Goal: Find specific page/section: Find specific page/section

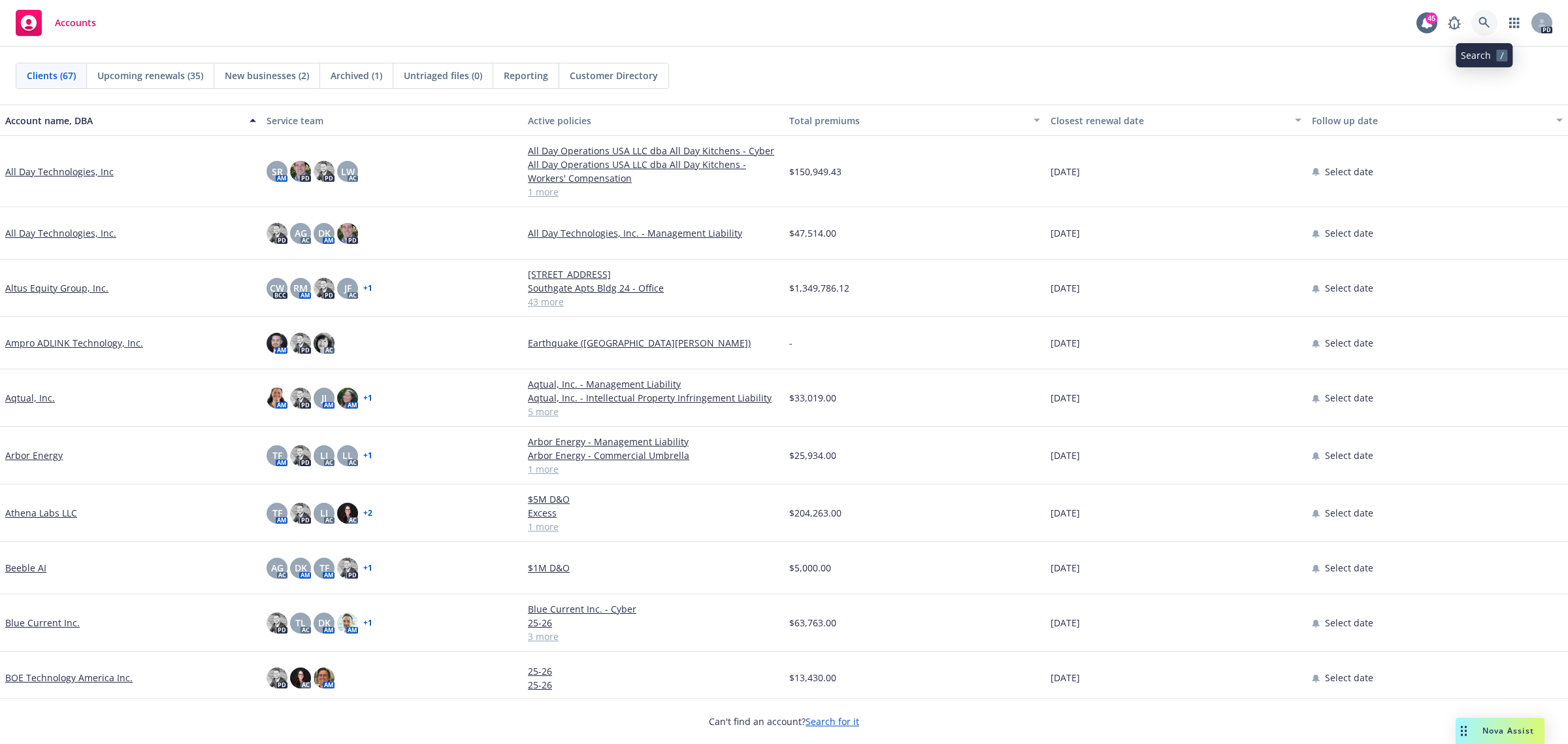
click at [1487, 20] on icon at bounding box center [1484, 22] width 11 height 11
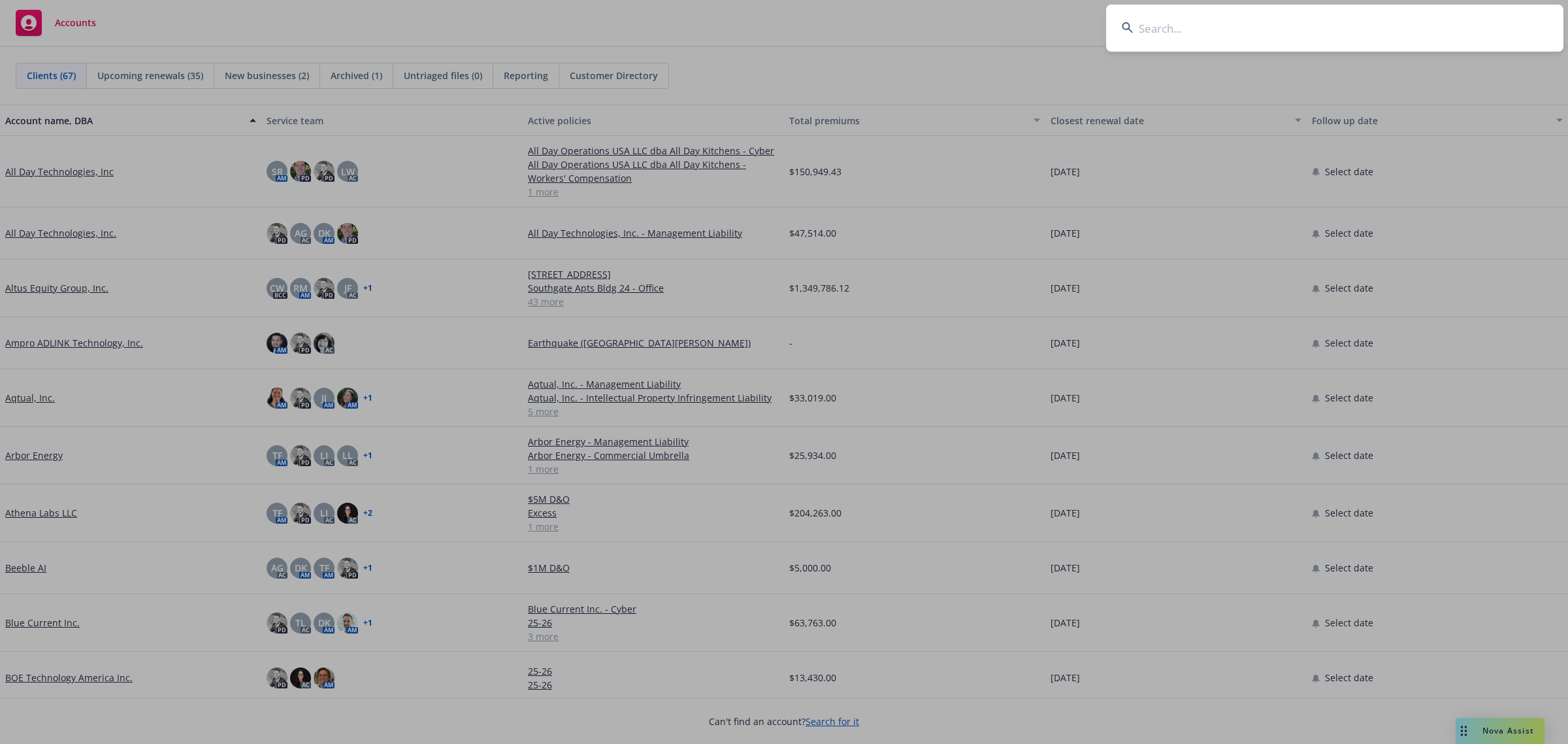
click at [1435, 27] on input at bounding box center [1335, 27] width 457 height 47
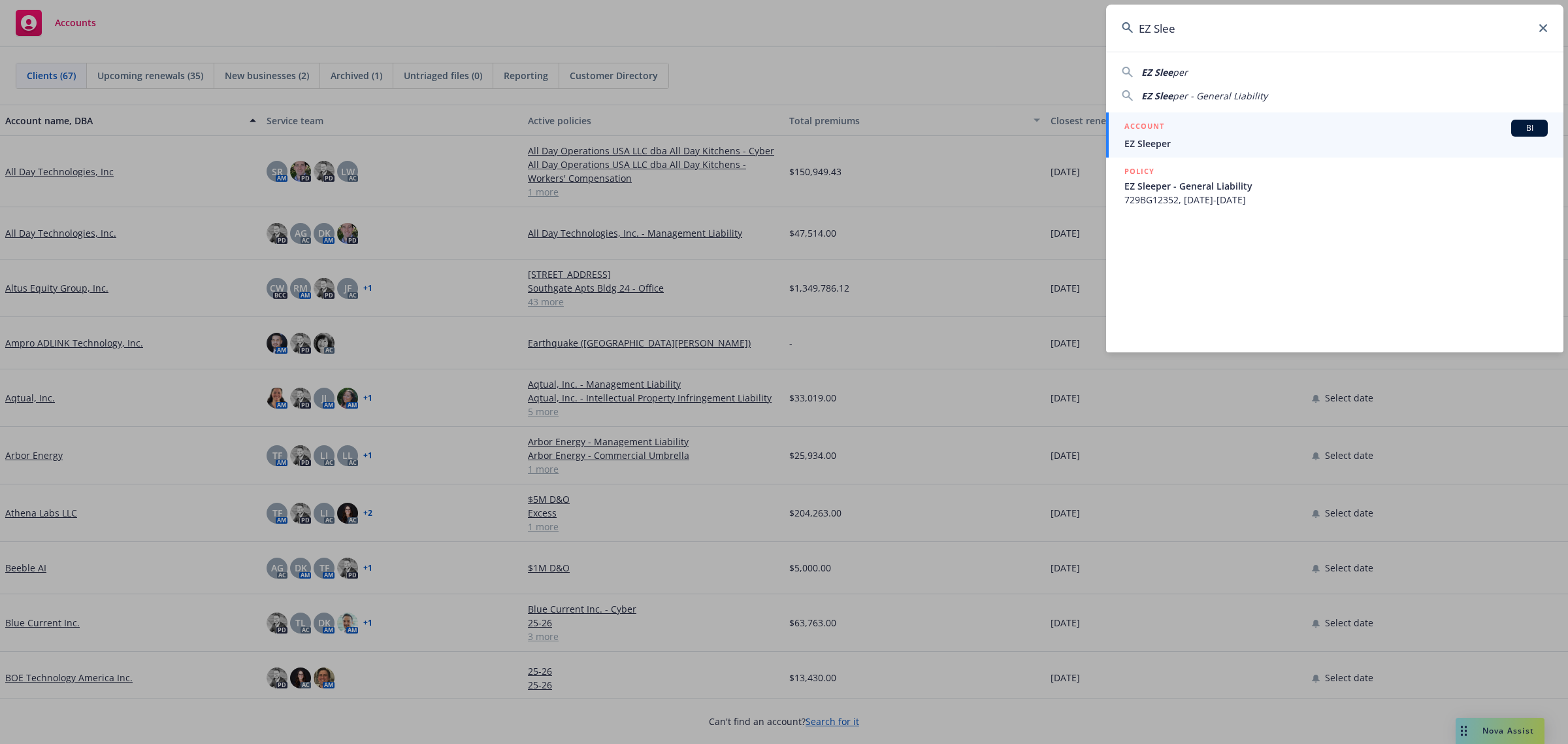
type input "EZ Slee"
click at [1158, 141] on span "EZ Sleeper" at bounding box center [1336, 143] width 423 height 14
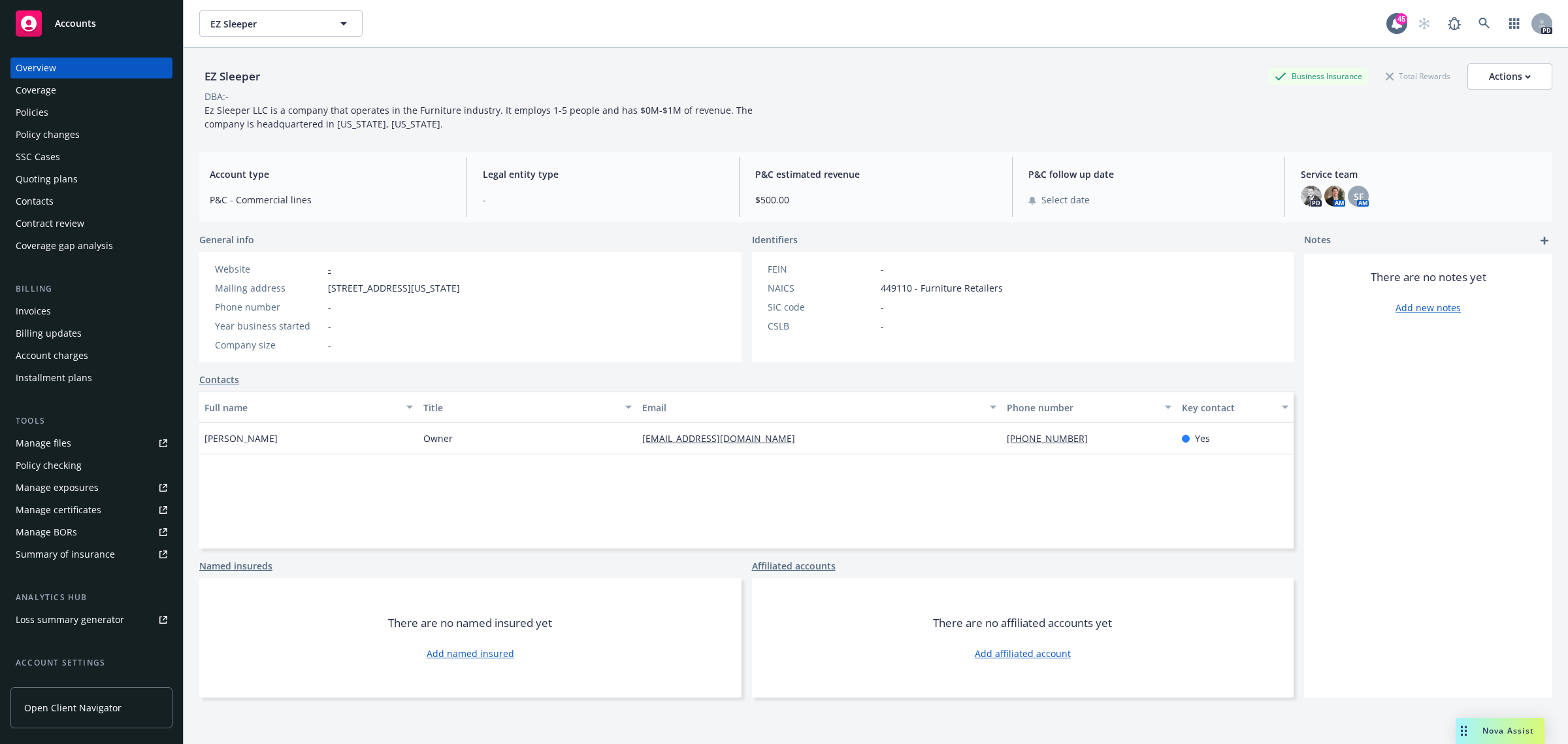
click at [61, 109] on div "Policies" at bounding box center [91, 112] width 152 height 21
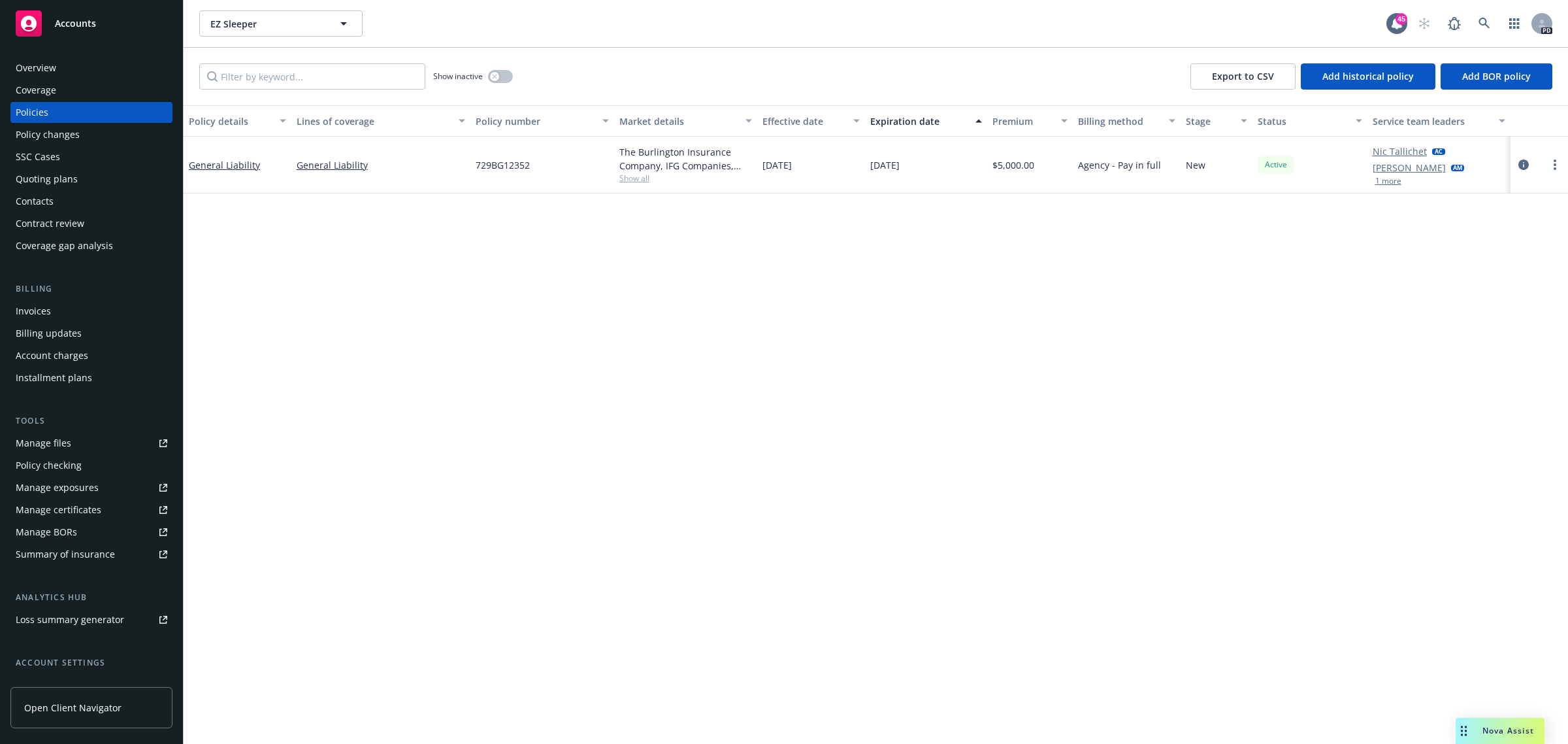
click at [1391, 181] on button "1 more" at bounding box center [1388, 181] width 26 height 8
